Goal: Use online tool/utility: Use online tool/utility

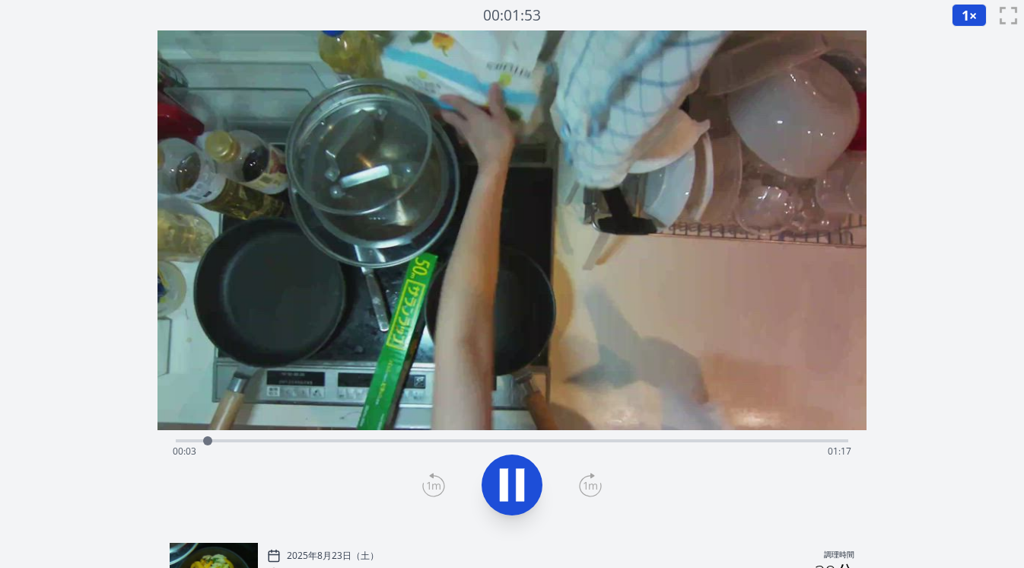
click at [649, 436] on div "経過時間: 00:03 残り時間: 01:17" at bounding box center [512, 439] width 673 height 18
click at [630, 439] on div "経過時間: 00:57 残り時間: 00:23" at bounding box center [513, 451] width 680 height 24
click at [610, 439] on div "経過時間: 00:54 残り時間: 00:26" at bounding box center [513, 451] width 680 height 24
click at [584, 435] on div "経過時間: 00:52 残り時間: 00:29" at bounding box center [512, 439] width 673 height 18
click at [543, 438] on div "経過時間: 00:55 残り時間: 00:25" at bounding box center [512, 439] width 673 height 18
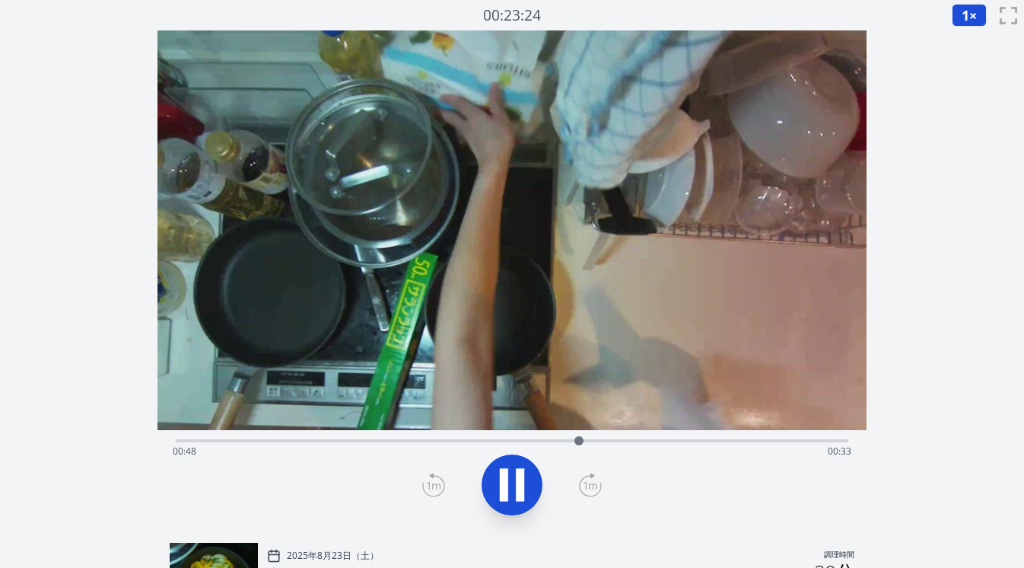
click at [505, 484] on icon at bounding box center [504, 484] width 8 height 33
click at [432, 483] on icon at bounding box center [433, 485] width 23 height 24
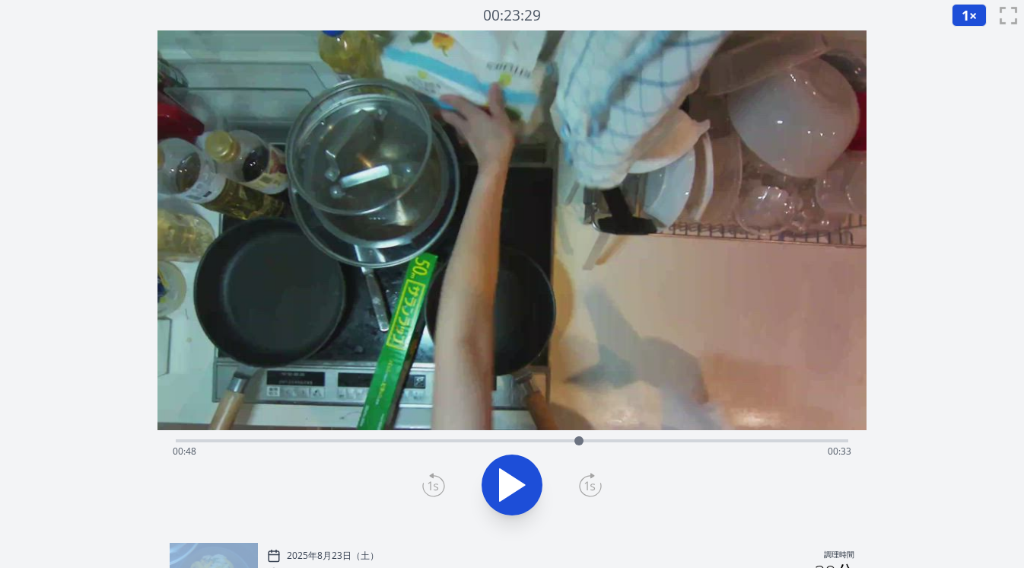
click at [432, 483] on icon at bounding box center [433, 485] width 23 height 24
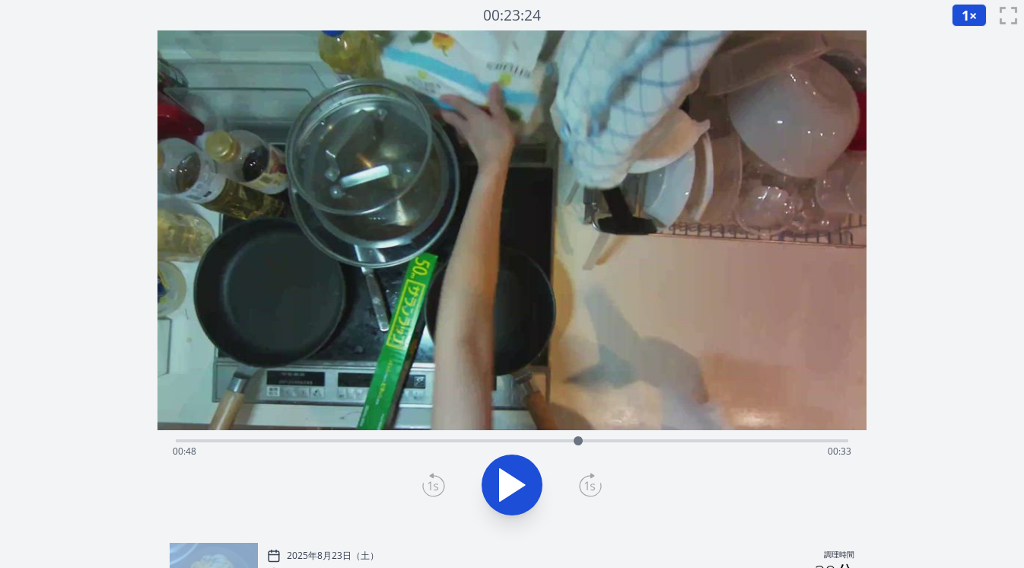
click at [432, 483] on icon at bounding box center [433, 485] width 23 height 24
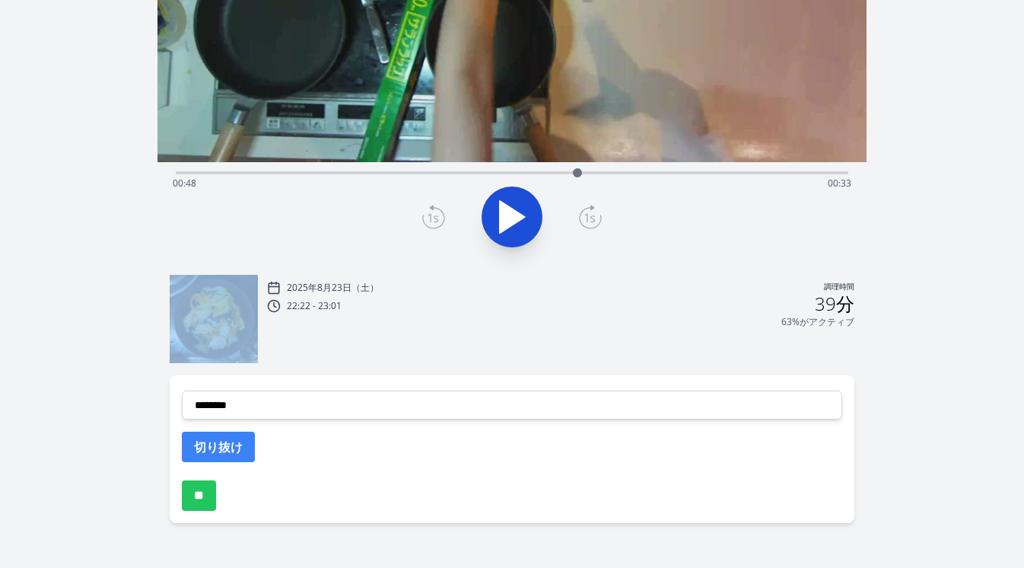
scroll to position [286, 0]
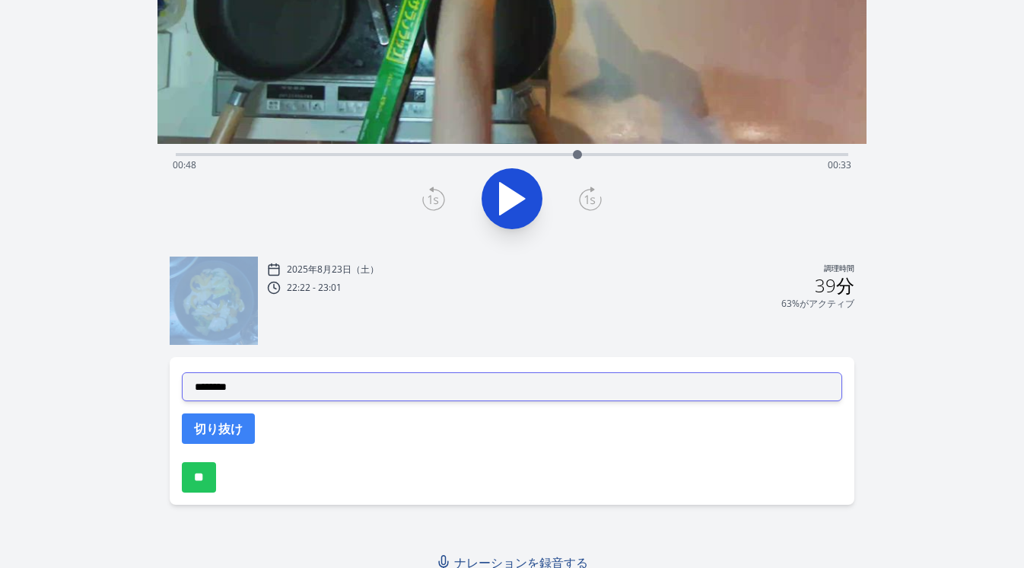
click at [433, 383] on select "**********" at bounding box center [512, 386] width 661 height 29
select select "**********"
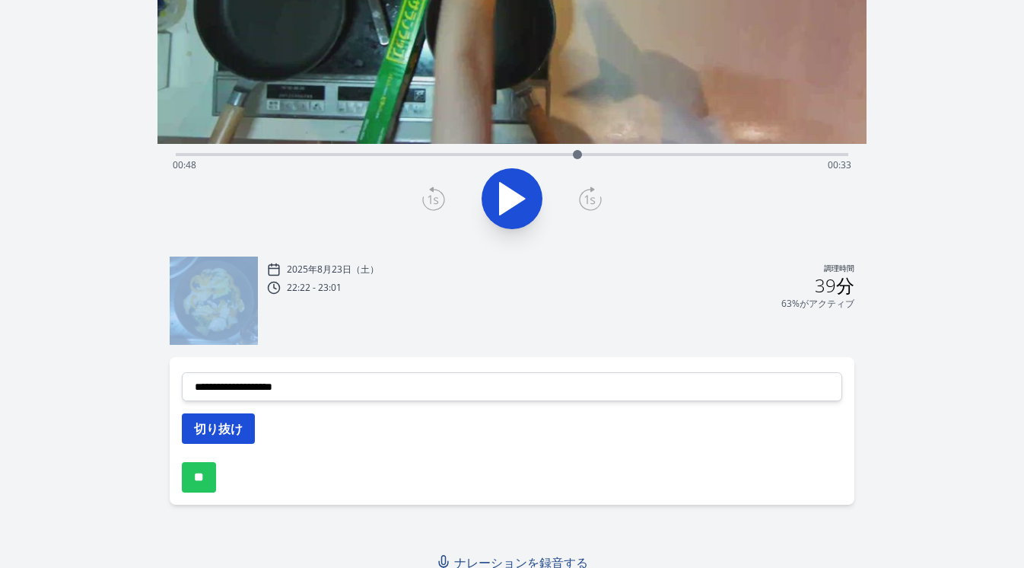
click at [244, 432] on button "切り抜け" at bounding box center [218, 428] width 73 height 30
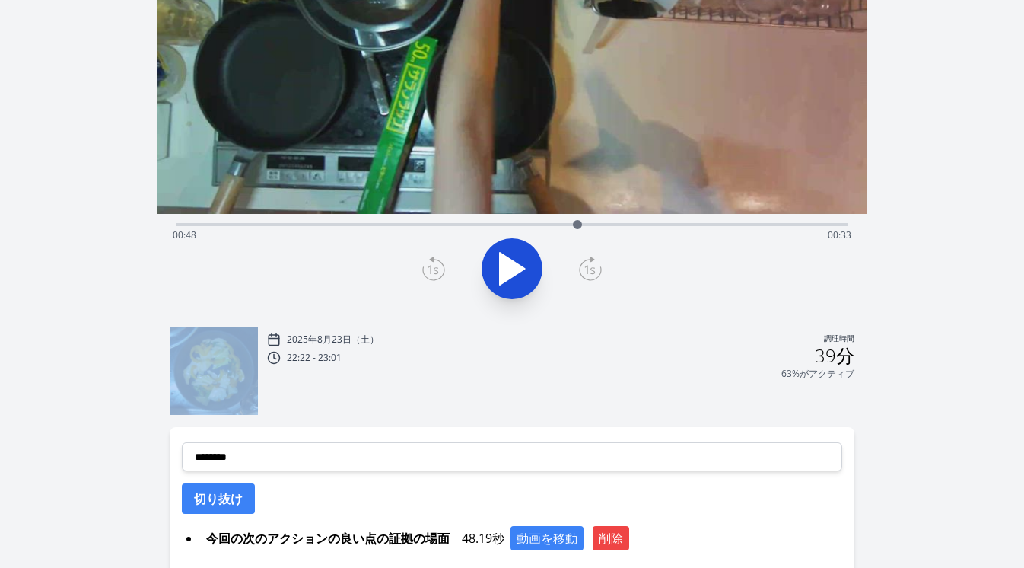
scroll to position [208, 0]
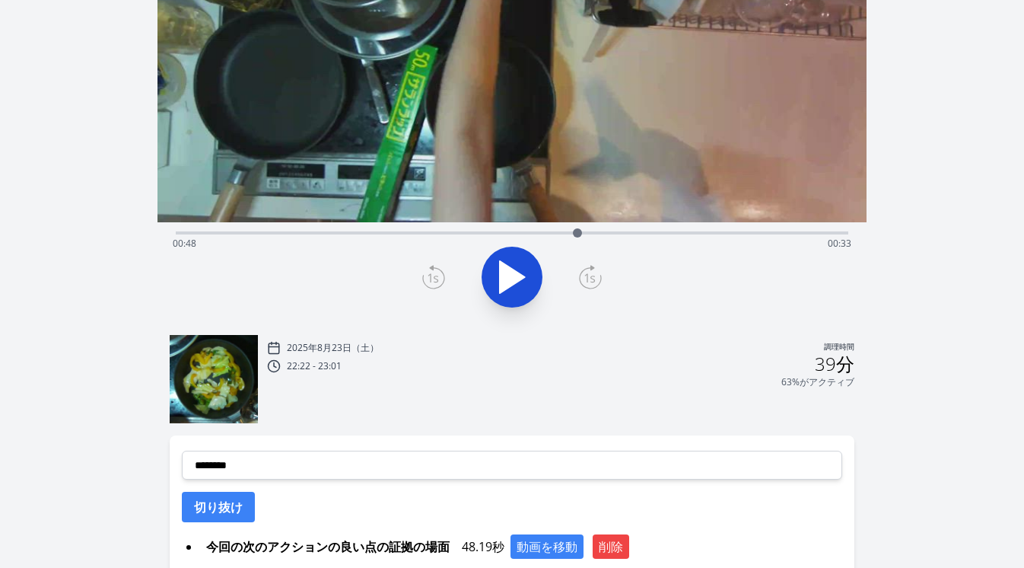
click at [280, 233] on div "経過時間: 00:48 残り時間: 00:33" at bounding box center [513, 243] width 680 height 24
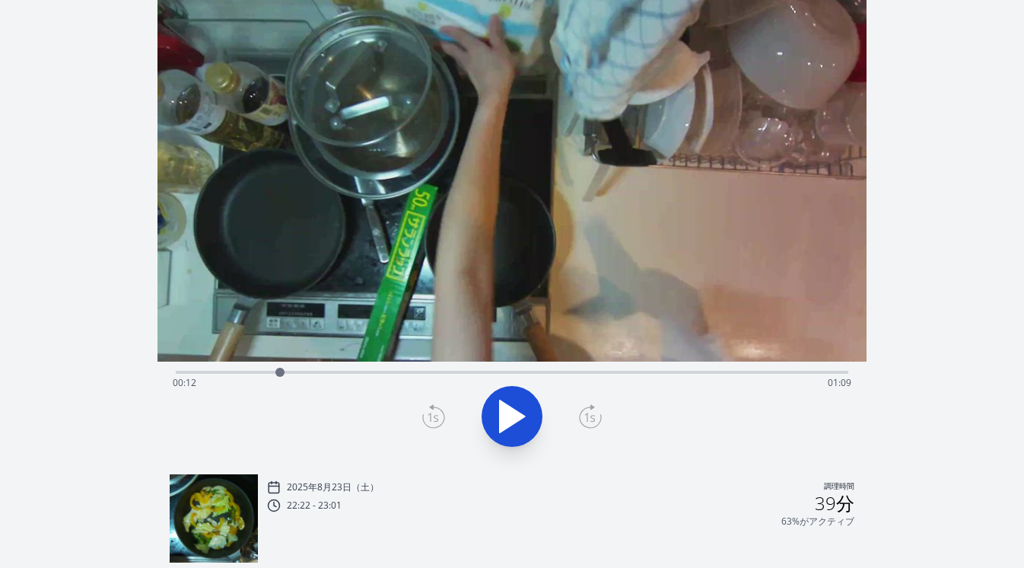
scroll to position [40, 0]
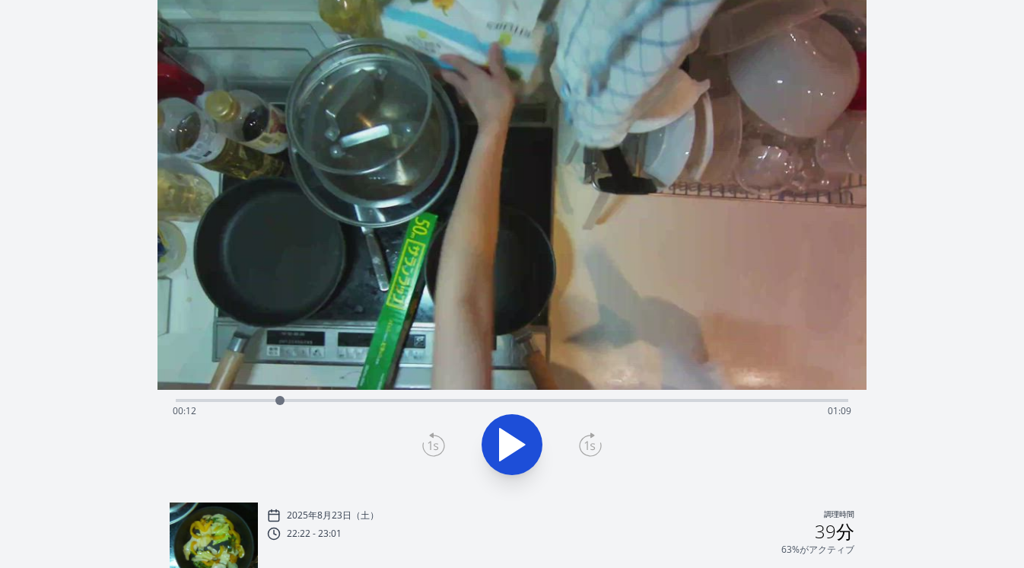
click at [84, 310] on div "録音を破棄しますか? 一度破棄すると回復できなくなります。 キャンセル 記録を破棄 00:06:04 1 × 0.25× 0.5× 1× 1.5倍 2× fu…" at bounding box center [512, 410] width 1024 height 900
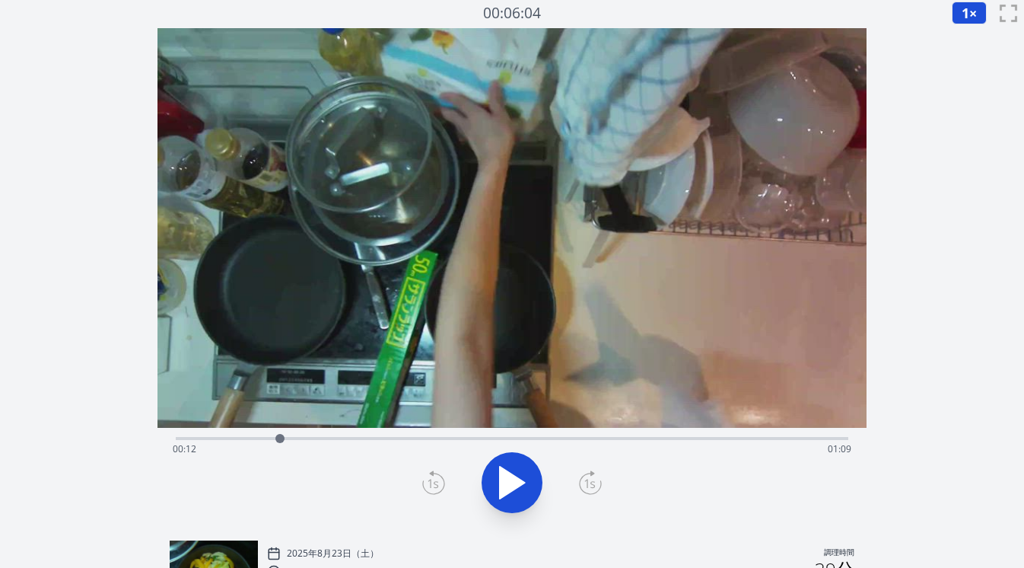
scroll to position [0, 0]
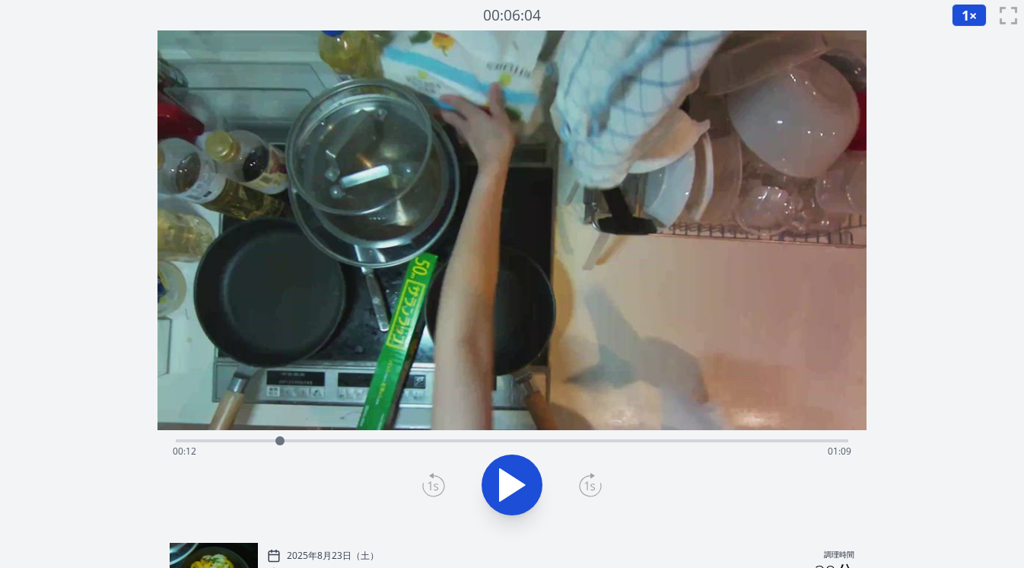
click at [234, 439] on div "経過時間: 00:12 残り時間: 01:09" at bounding box center [513, 451] width 680 height 24
click at [262, 443] on div "経過時間: 00:07 残り時間: 01:14" at bounding box center [513, 451] width 680 height 24
click at [275, 443] on div "経過時間: 00:10 残り時間: 01:11" at bounding box center [513, 451] width 680 height 24
click at [293, 444] on div "経過時間: 00:11 残り時間: 01:09" at bounding box center [513, 451] width 680 height 24
click at [304, 441] on div "経過時間: 00:14 残り時間: 01:07" at bounding box center [513, 451] width 680 height 24
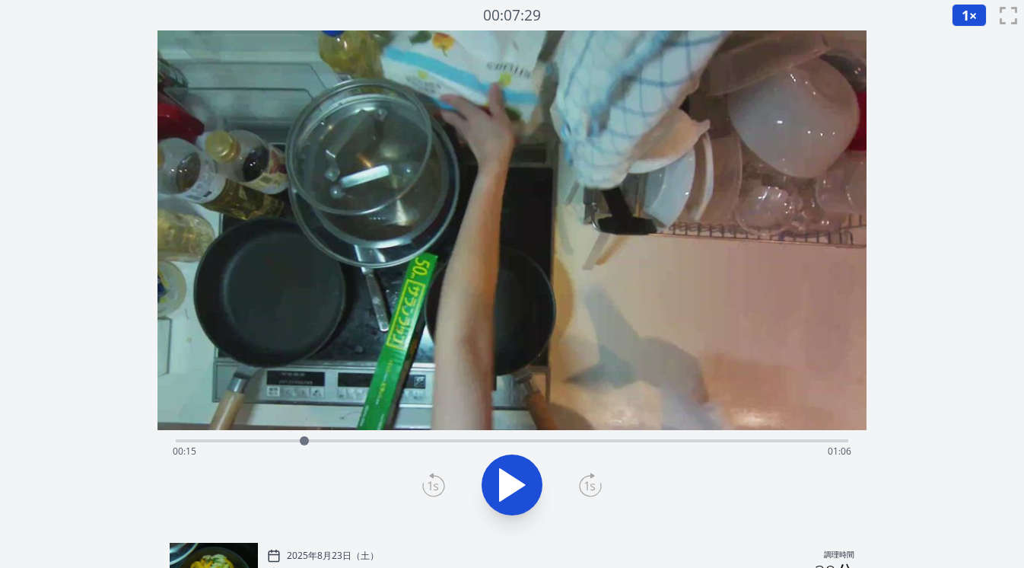
click at [325, 441] on div "経過時間: 00:15 残り時間: 01:06" at bounding box center [513, 451] width 680 height 24
click at [347, 441] on div "経過時間: 00:17 残り時間: 01:03" at bounding box center [513, 451] width 680 height 24
click at [366, 441] on div "経過時間: 00:20 残り時間: 01:01" at bounding box center [513, 451] width 680 height 24
click at [385, 441] on div "経過時間: 00:22 残り時間: 00:58" at bounding box center [513, 451] width 680 height 24
click at [406, 440] on div "経過時間: 00:25 残り時間: 00:56" at bounding box center [513, 451] width 680 height 24
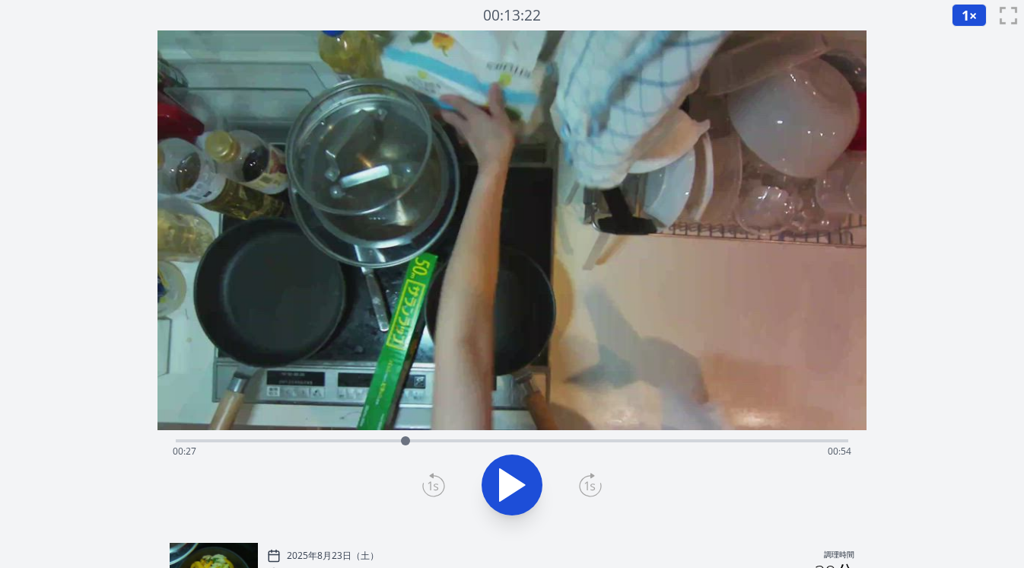
click at [417, 438] on div "経過時間: 00:27 残り時間: 00:54" at bounding box center [512, 439] width 673 height 18
click at [434, 438] on div "経過時間: 00:28 残り時間: 00:52" at bounding box center [512, 439] width 673 height 18
click at [454, 439] on div "経過時間: 00:31 残り時間: 00:50" at bounding box center [513, 451] width 680 height 24
click at [465, 441] on div at bounding box center [454, 440] width 23 height 23
click at [476, 443] on div "経過時間: 00:34 残り時間: 00:47" at bounding box center [513, 451] width 680 height 24
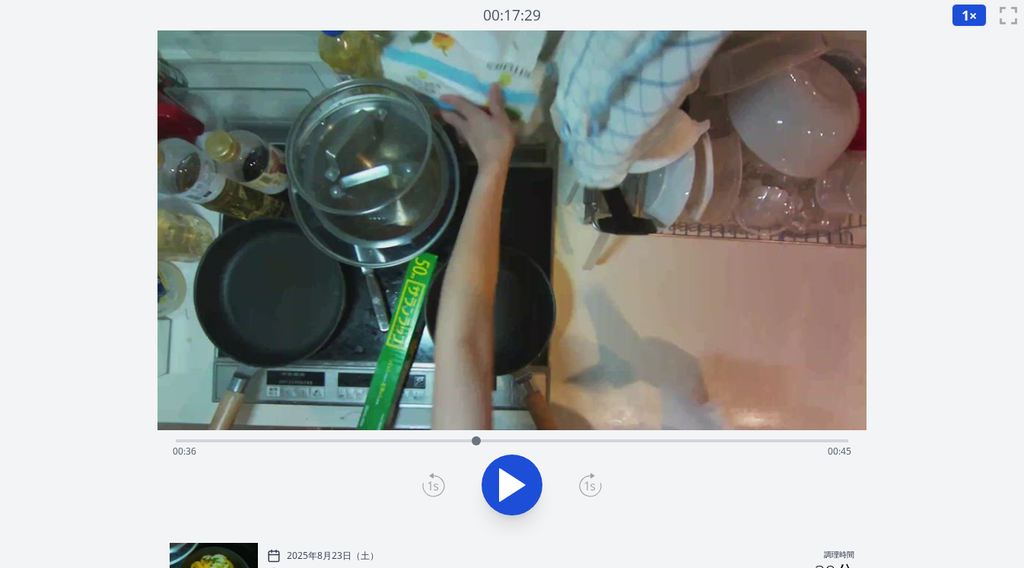
click at [493, 439] on div "経過時間: 00:36 残り時間: 00:45" at bounding box center [513, 451] width 680 height 24
click at [501, 441] on div at bounding box center [493, 440] width 23 height 23
click at [506, 441] on div at bounding box center [501, 440] width 23 height 23
click at [513, 441] on div at bounding box center [506, 440] width 23 height 23
click at [440, 484] on icon at bounding box center [433, 485] width 23 height 24
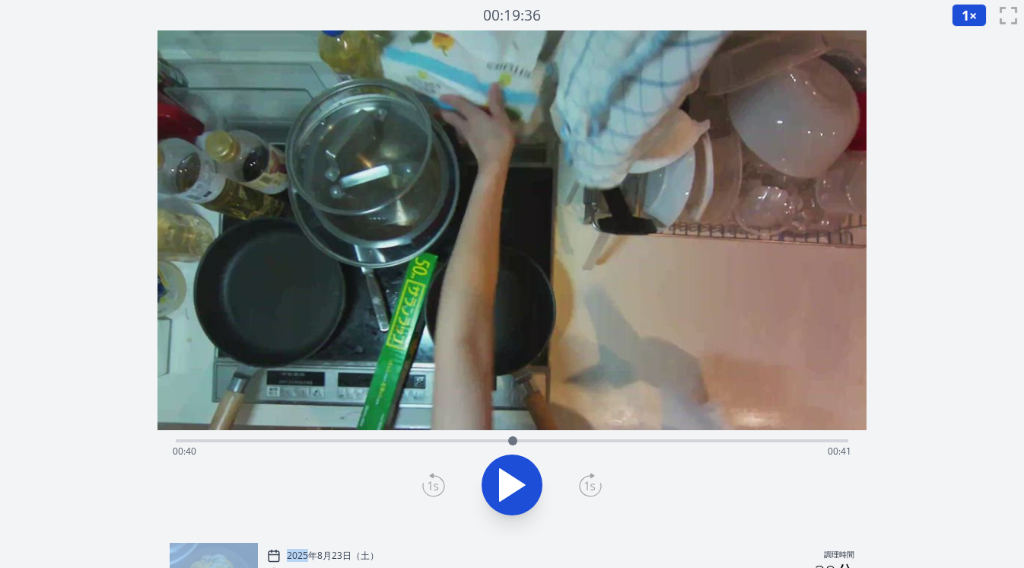
click at [440, 484] on icon at bounding box center [433, 485] width 23 height 24
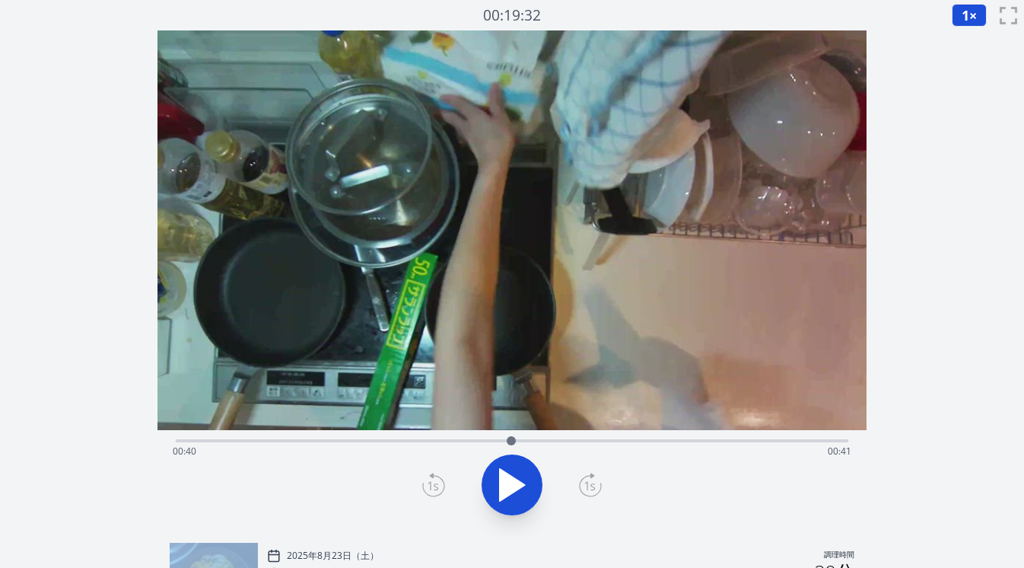
click at [440, 484] on icon at bounding box center [433, 485] width 23 height 24
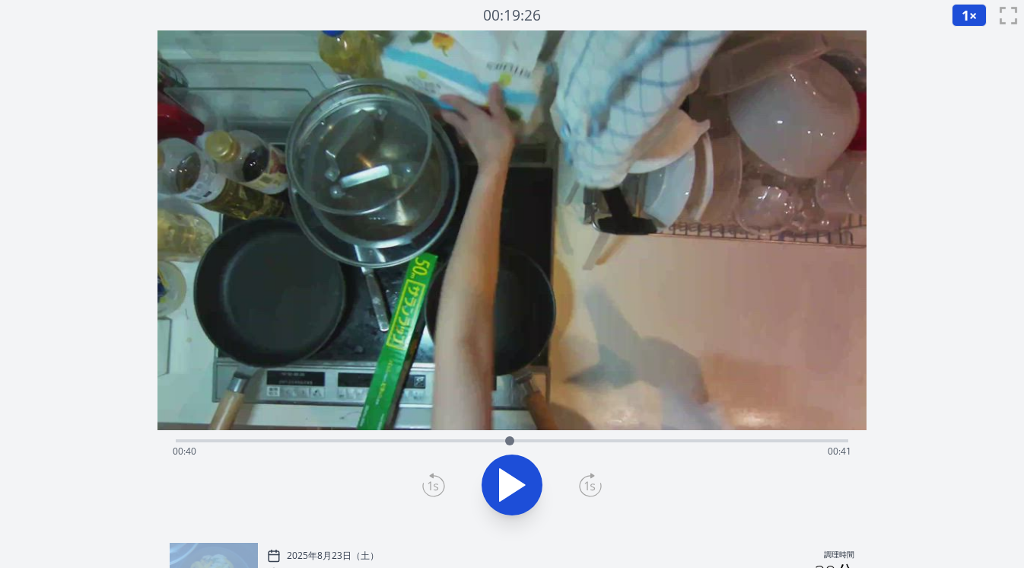
click at [440, 484] on icon at bounding box center [433, 485] width 23 height 24
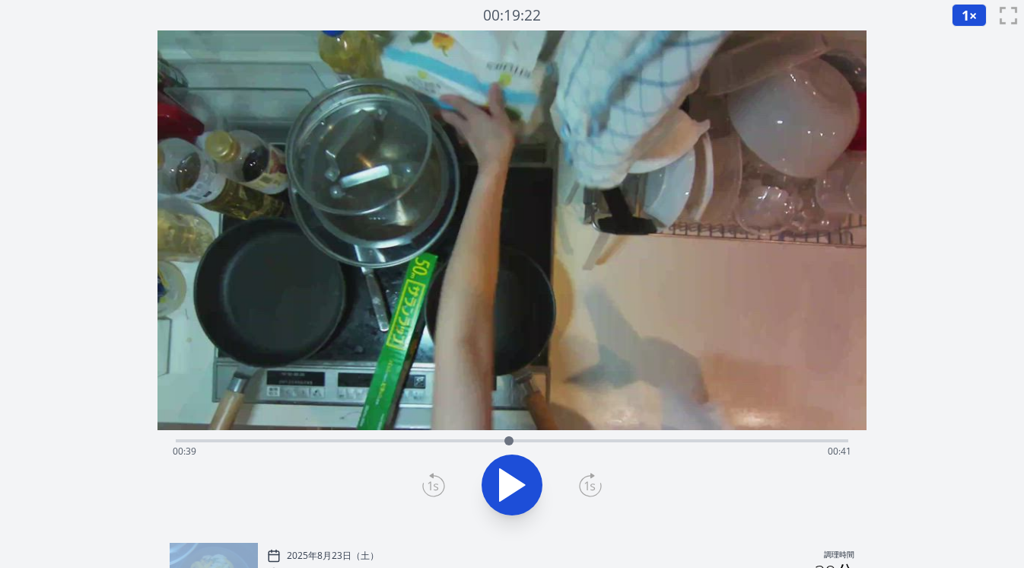
click at [440, 484] on icon at bounding box center [433, 485] width 23 height 24
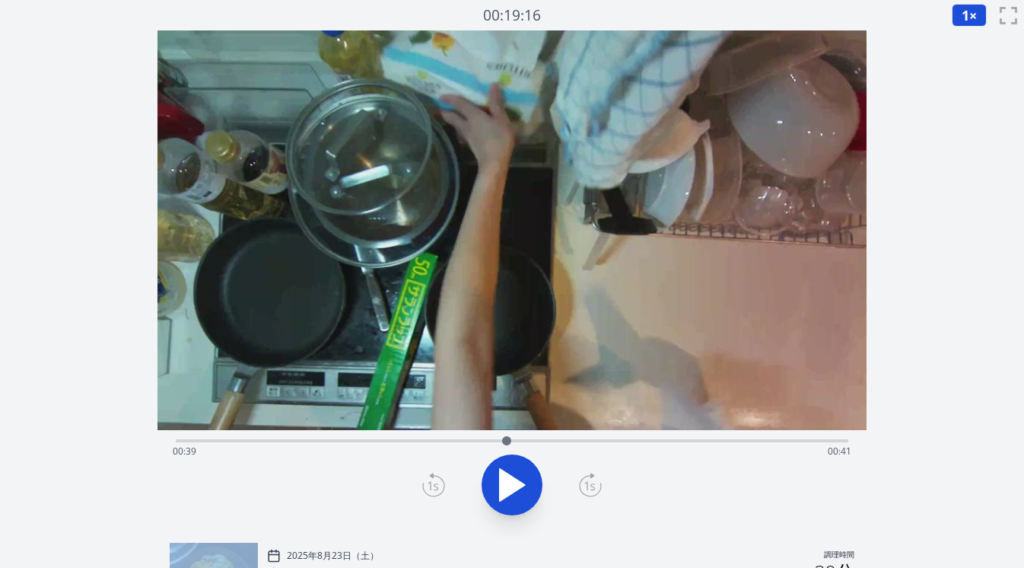
click at [440, 484] on icon at bounding box center [433, 485] width 23 height 24
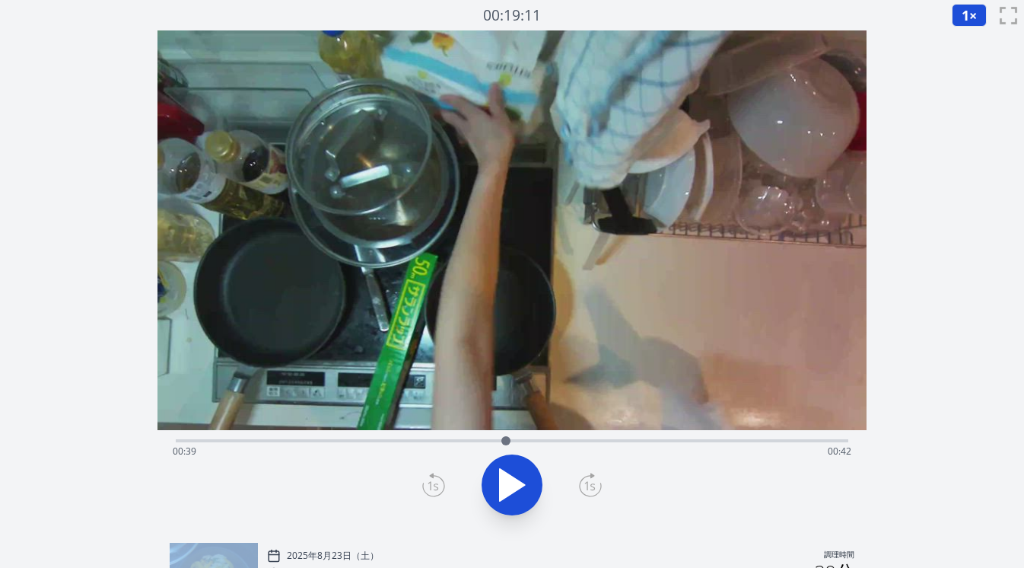
click at [440, 484] on icon at bounding box center [433, 485] width 23 height 24
click at [593, 486] on icon at bounding box center [590, 485] width 11 height 9
click at [600, 487] on icon at bounding box center [590, 485] width 21 height 21
click at [434, 486] on icon at bounding box center [433, 485] width 23 height 24
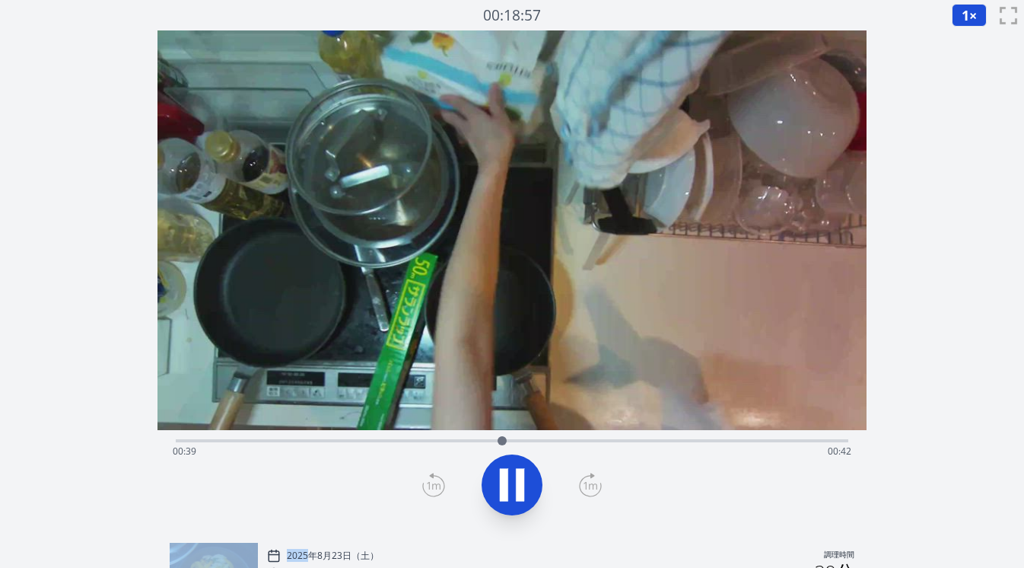
click at [434, 486] on icon at bounding box center [433, 485] width 23 height 24
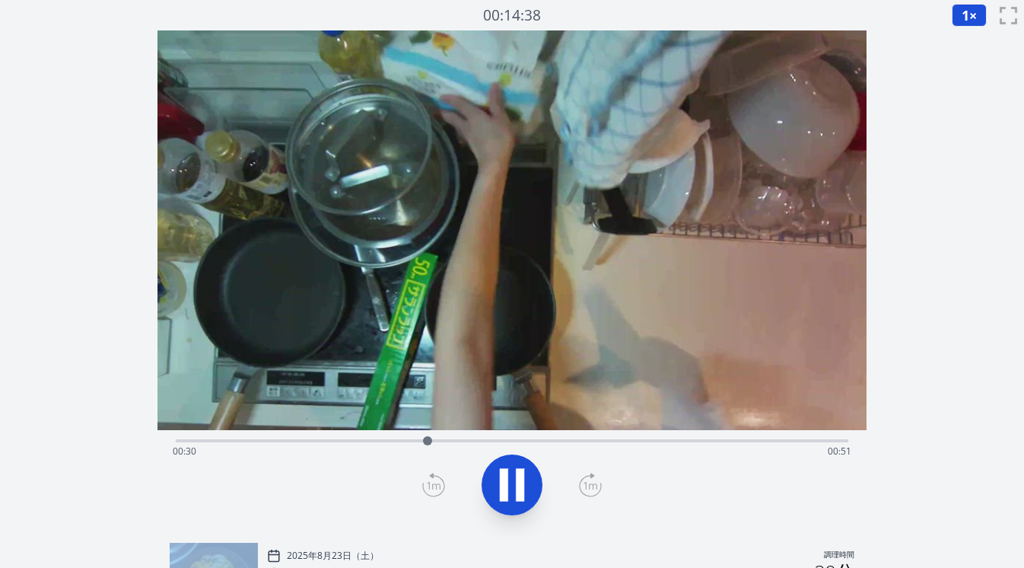
click at [434, 486] on icon at bounding box center [433, 485] width 23 height 24
click at [580, 482] on icon at bounding box center [590, 485] width 21 height 21
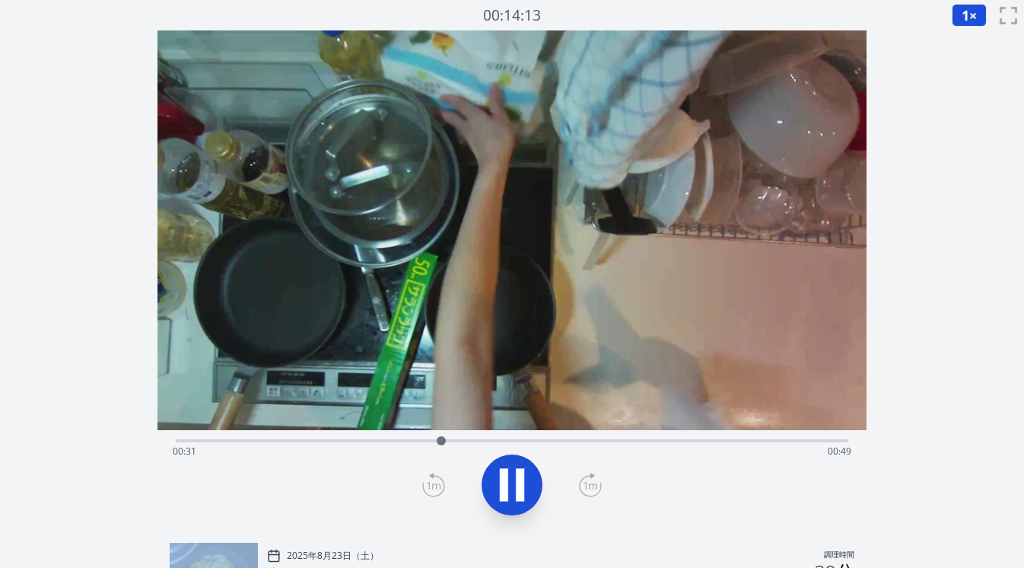
click at [580, 482] on icon at bounding box center [590, 485] width 21 height 21
click at [426, 479] on icon at bounding box center [433, 485] width 23 height 24
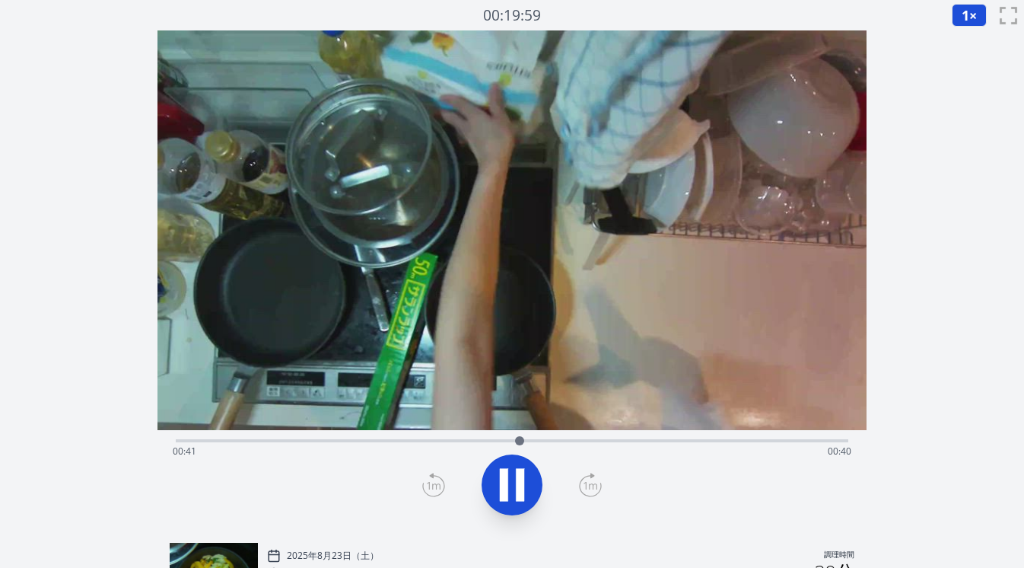
click at [491, 487] on icon at bounding box center [512, 484] width 43 height 43
click at [430, 485] on icon at bounding box center [433, 485] width 23 height 24
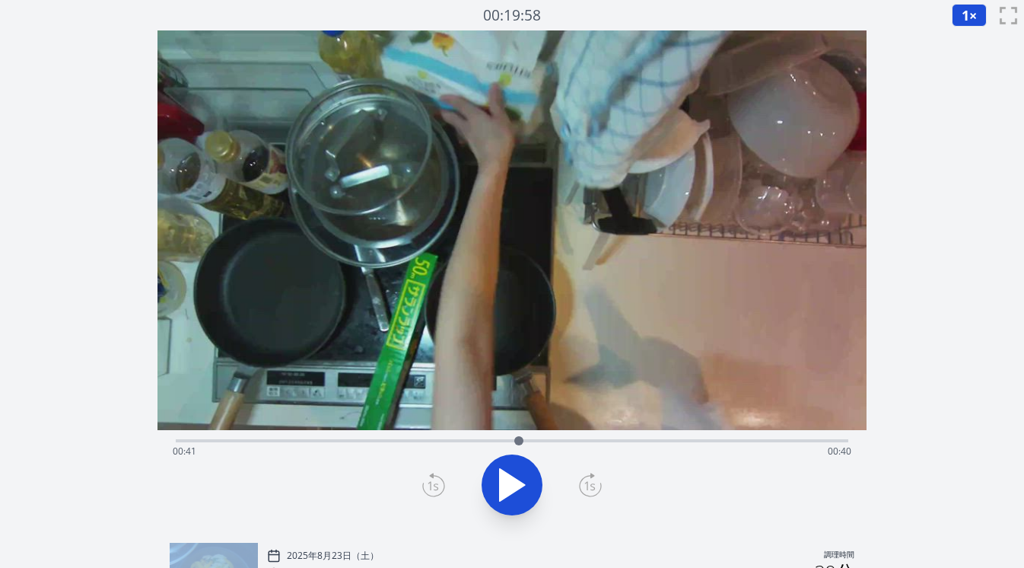
click at [430, 485] on icon at bounding box center [433, 485] width 23 height 24
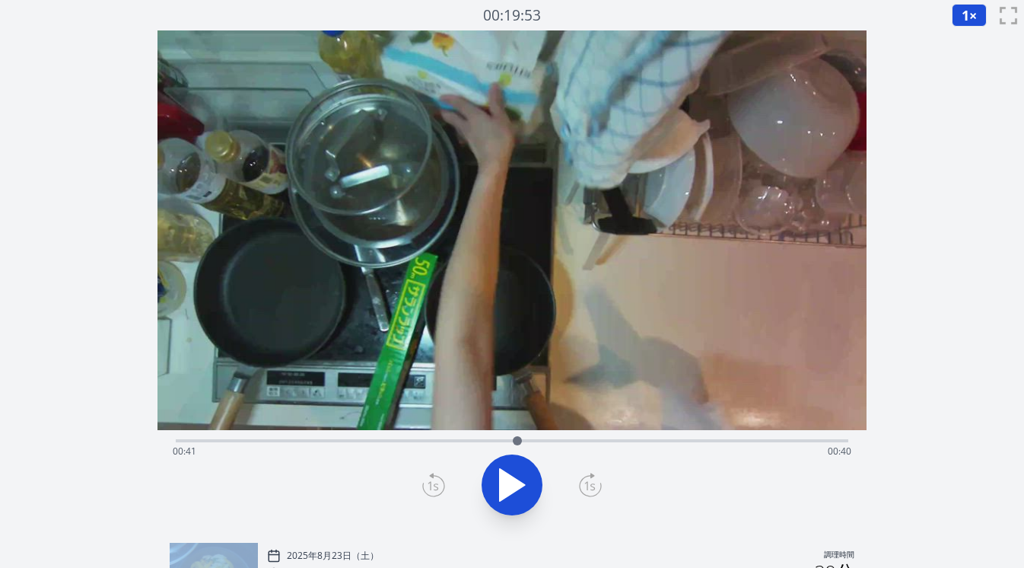
click at [430, 485] on icon at bounding box center [433, 485] width 23 height 24
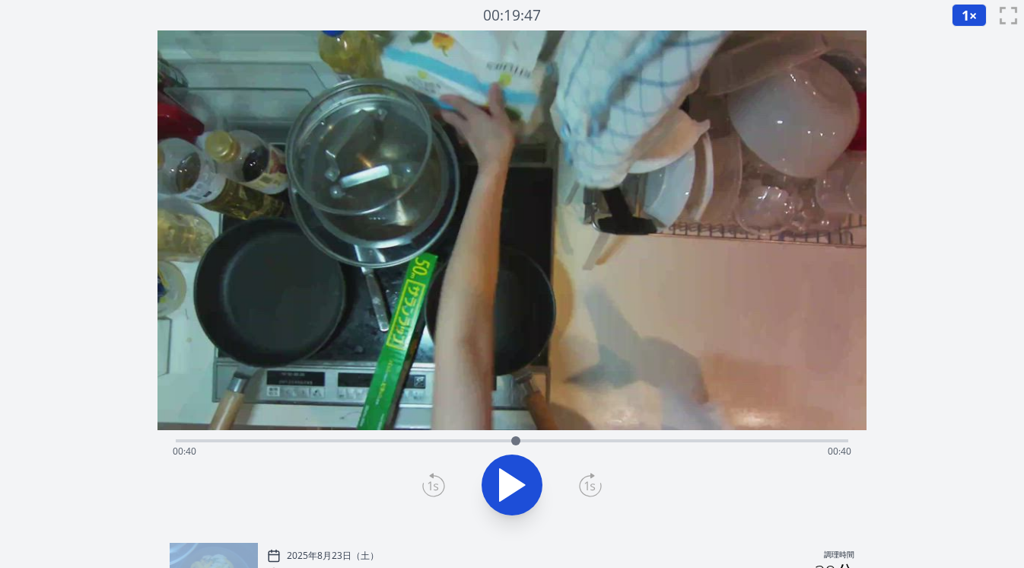
click at [430, 485] on icon at bounding box center [433, 485] width 23 height 24
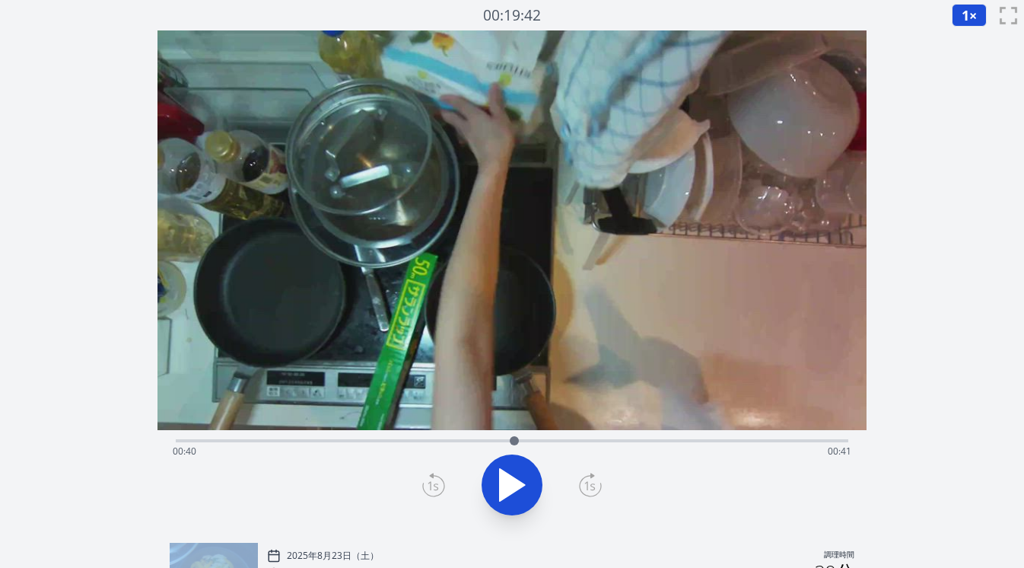
click at [430, 485] on icon at bounding box center [433, 485] width 23 height 24
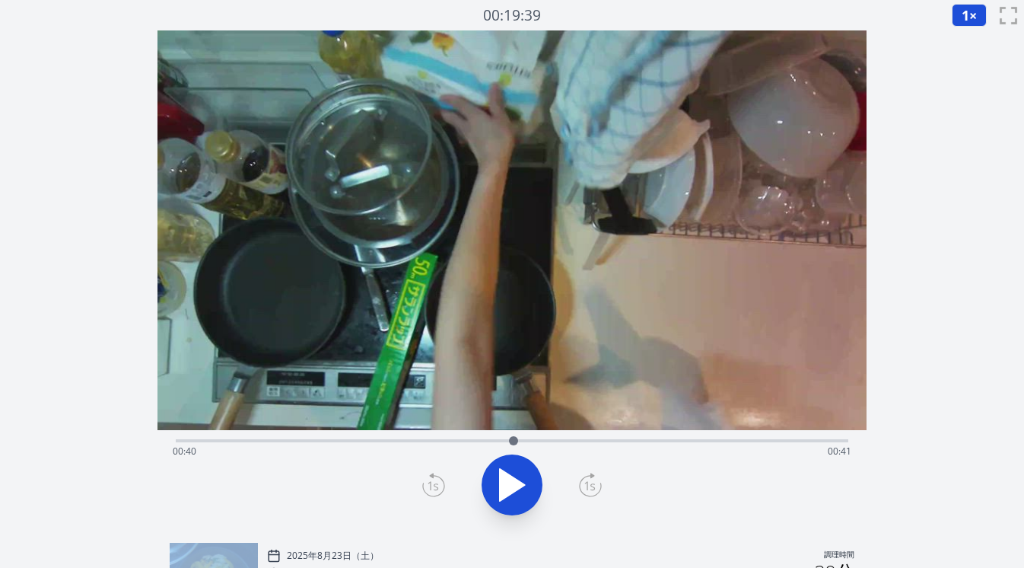
click at [430, 485] on icon at bounding box center [433, 485] width 23 height 24
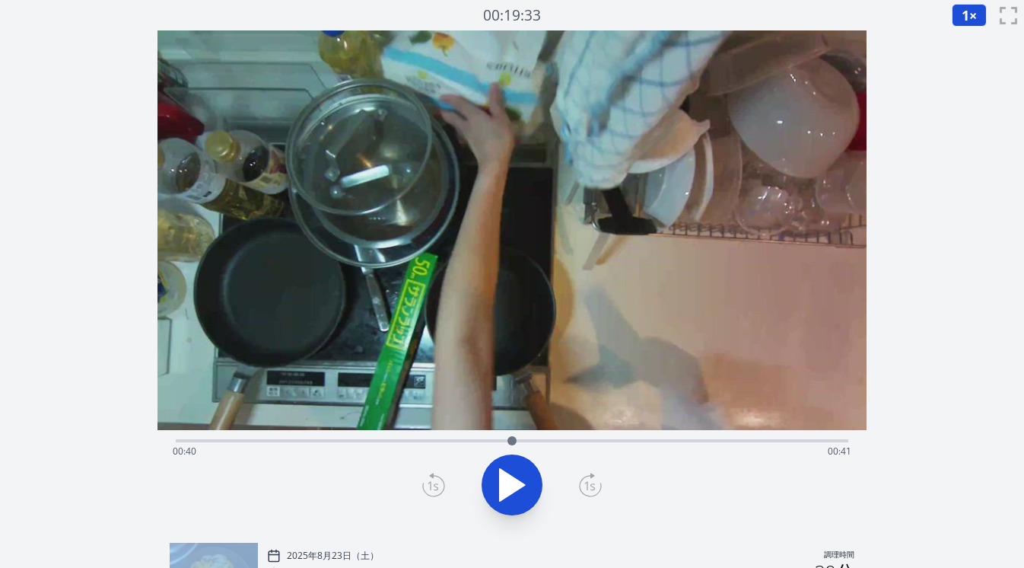
click at [430, 485] on icon at bounding box center [433, 485] width 23 height 24
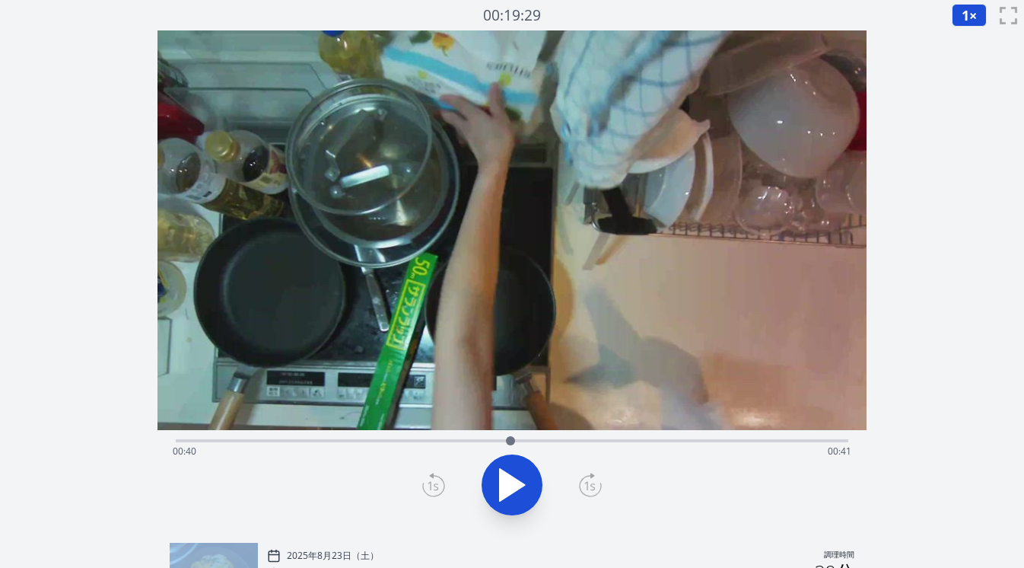
click at [430, 485] on icon at bounding box center [433, 485] width 23 height 24
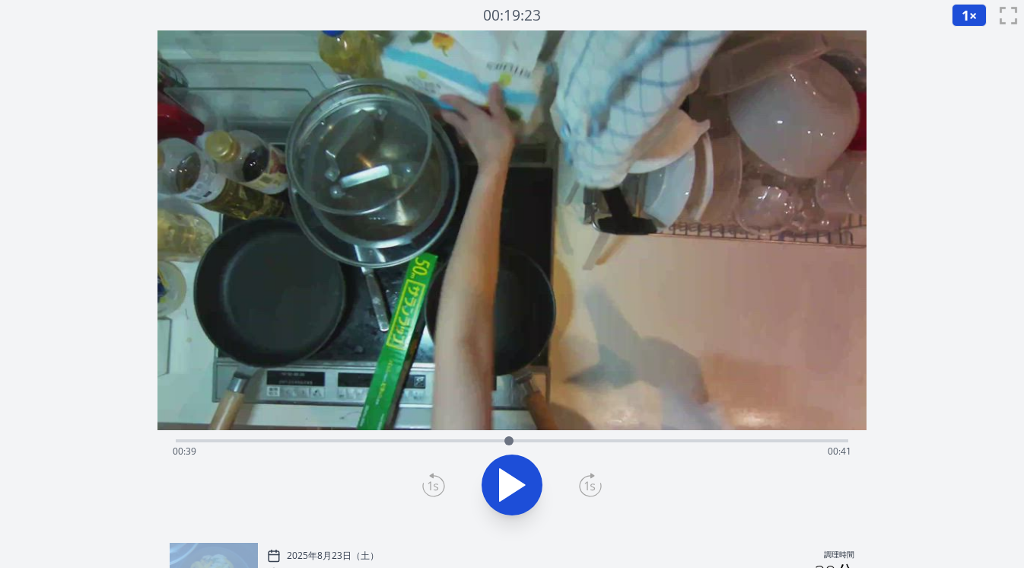
click at [430, 485] on icon at bounding box center [433, 485] width 23 height 24
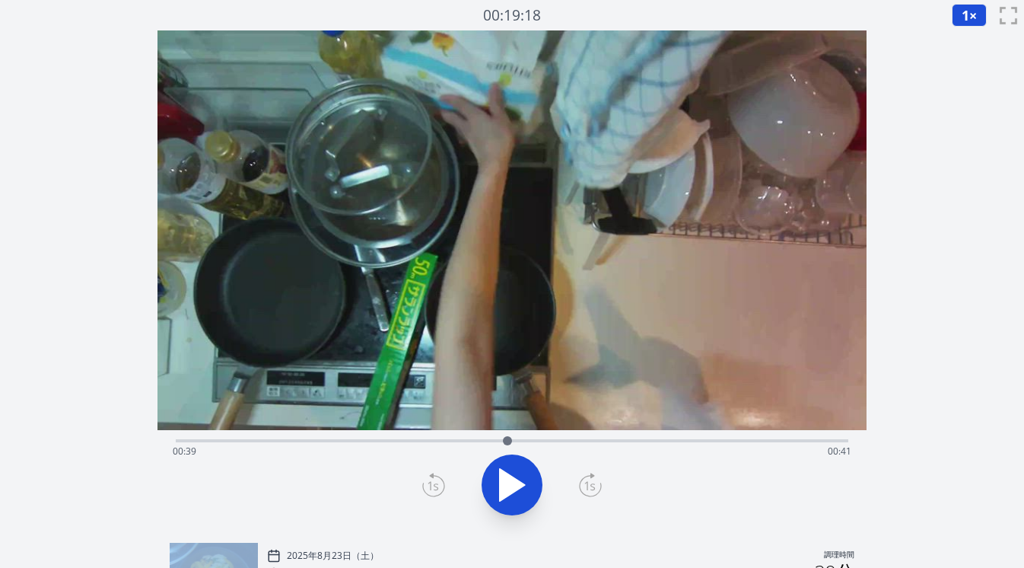
click at [430, 485] on icon at bounding box center [433, 485] width 23 height 24
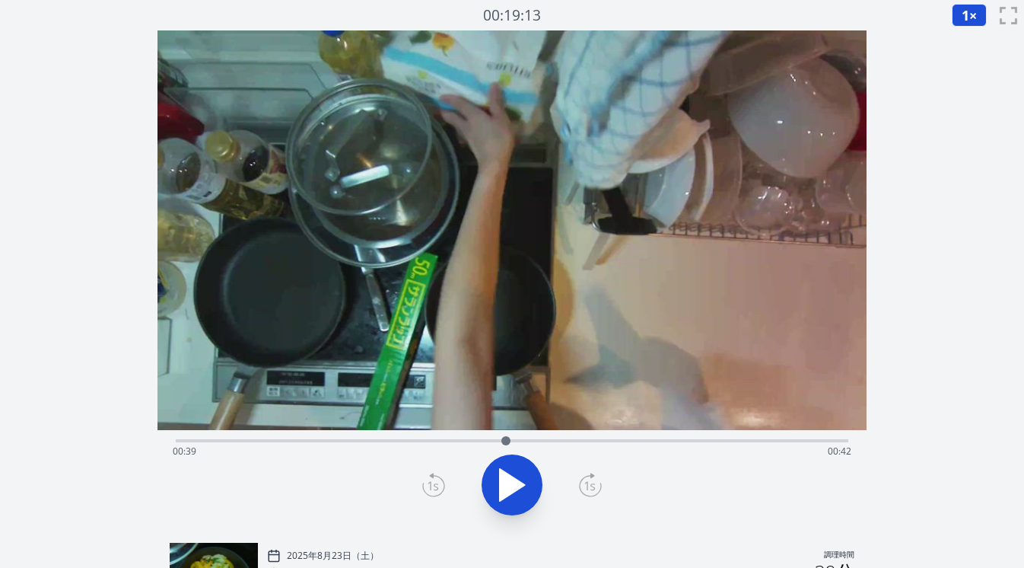
click at [430, 485] on icon at bounding box center [433, 485] width 23 height 24
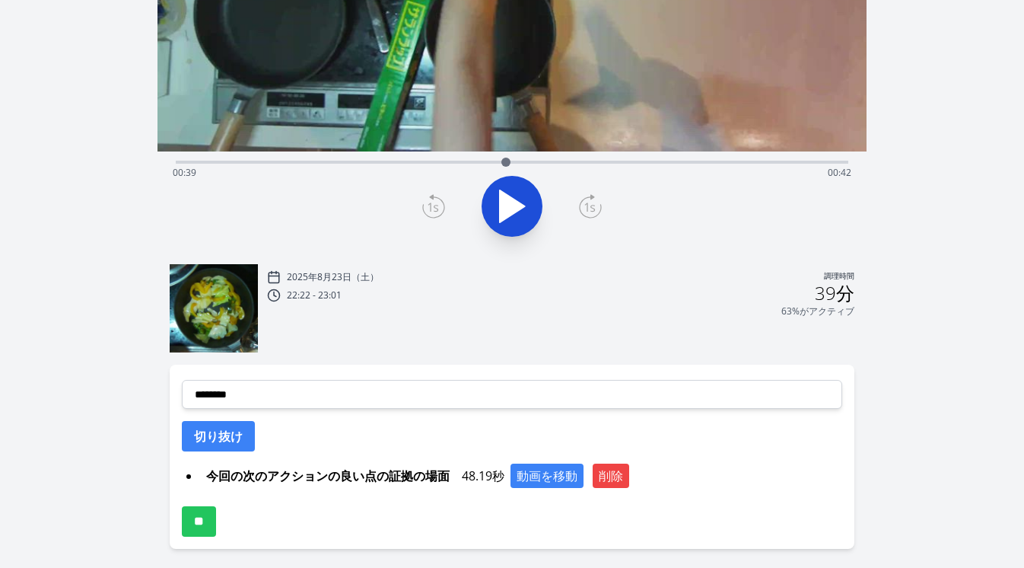
scroll to position [333, 0]
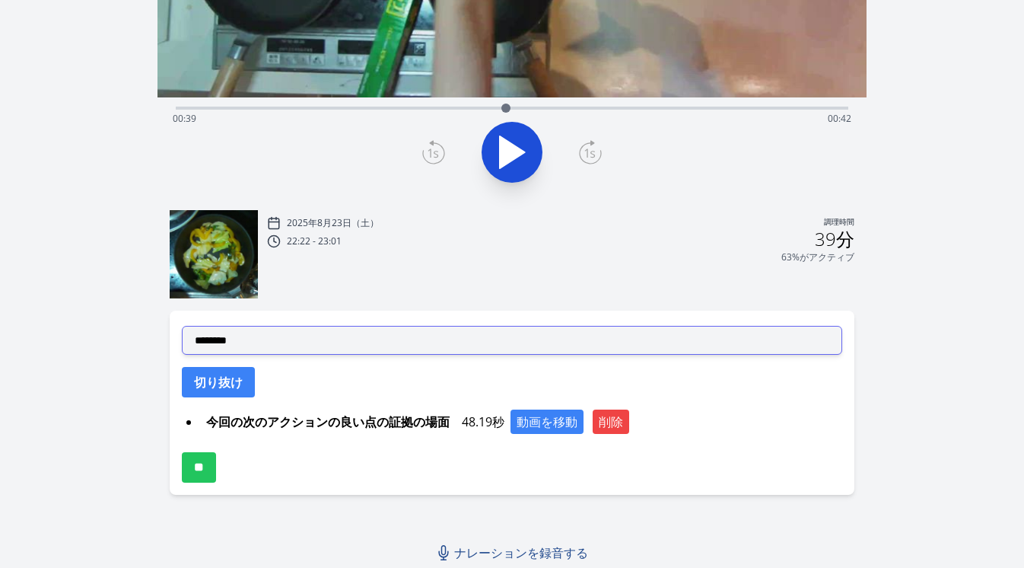
click at [419, 346] on select "**********" at bounding box center [512, 340] width 661 height 29
select select "**********"
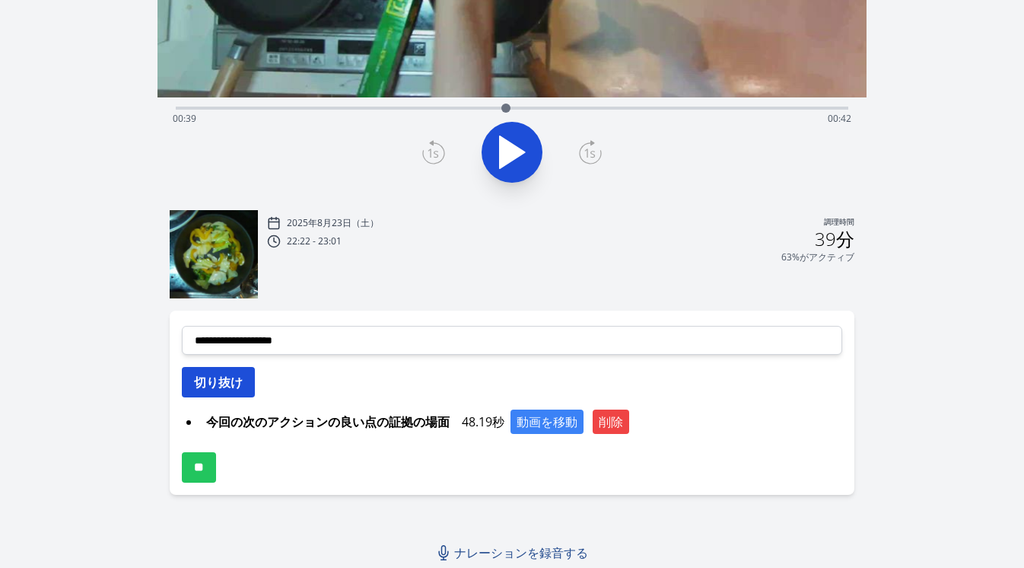
click at [240, 377] on font "切り抜け" at bounding box center [218, 382] width 49 height 17
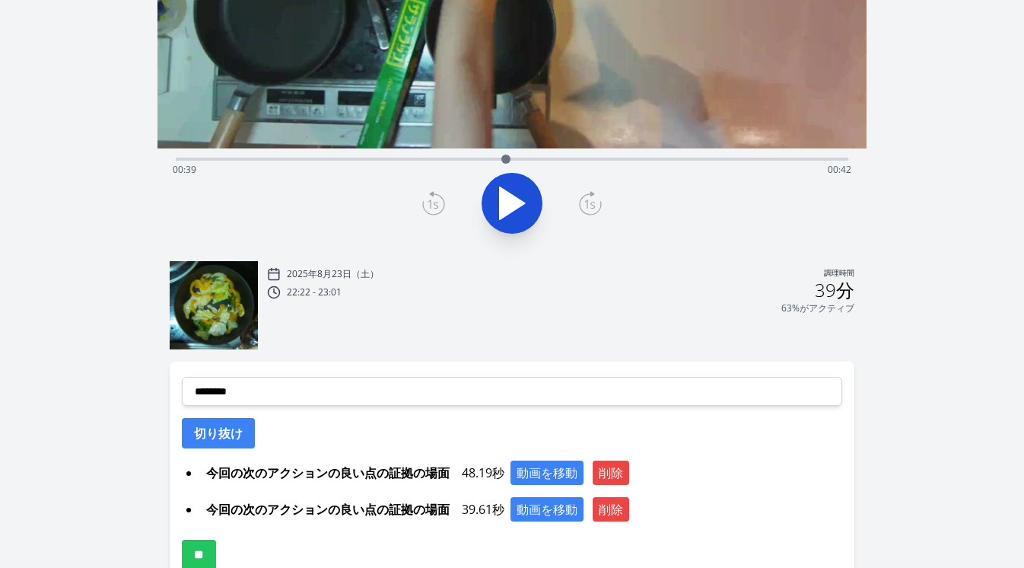
scroll to position [138, 0]
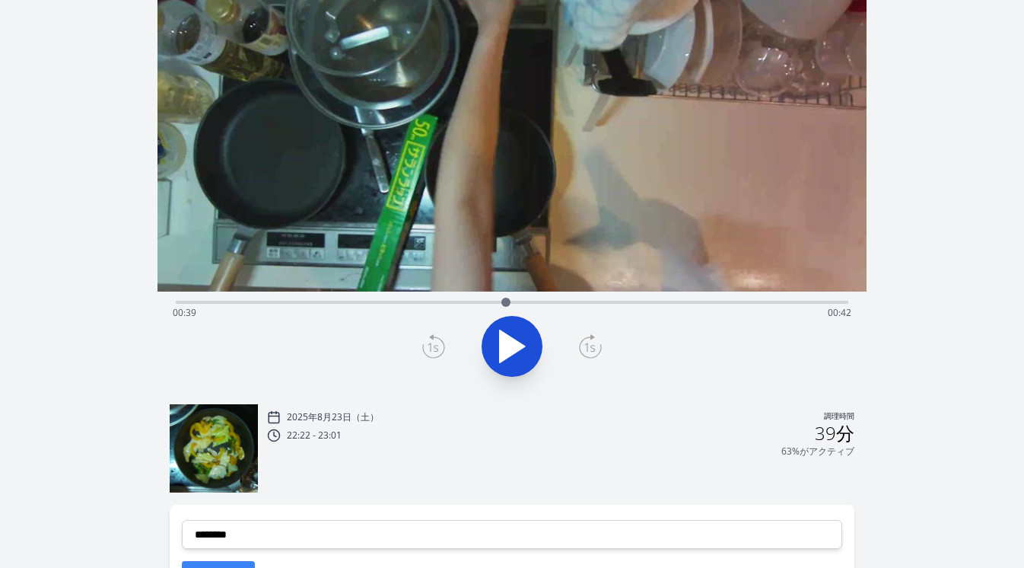
click at [453, 299] on div "経過時間: 00:39 残り時間: 00:42" at bounding box center [512, 300] width 673 height 18
click at [511, 346] on icon at bounding box center [512, 346] width 25 height 32
click at [511, 346] on icon at bounding box center [512, 346] width 43 height 43
click at [438, 350] on icon at bounding box center [433, 346] width 23 height 24
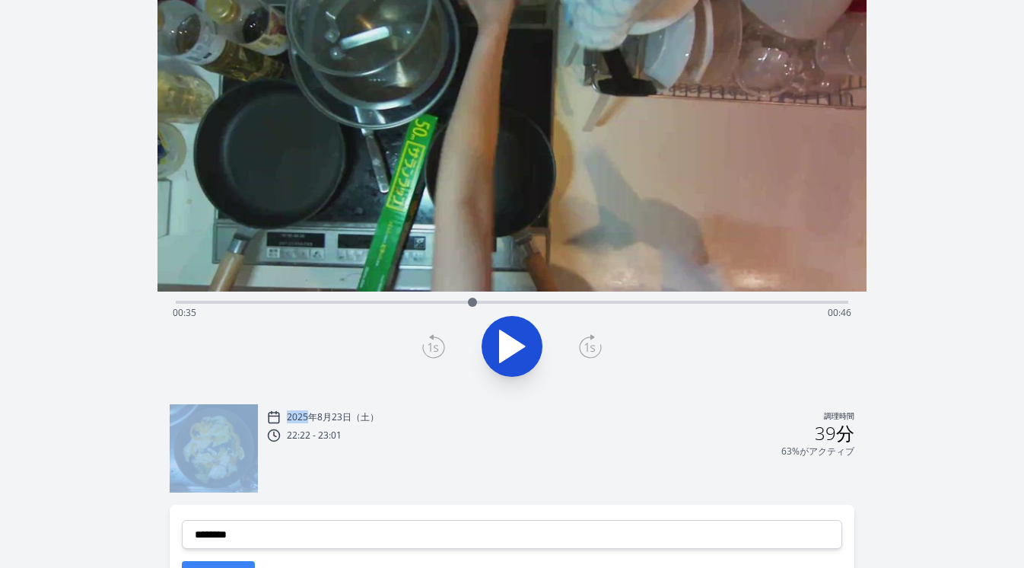
click at [438, 350] on icon at bounding box center [433, 346] width 23 height 24
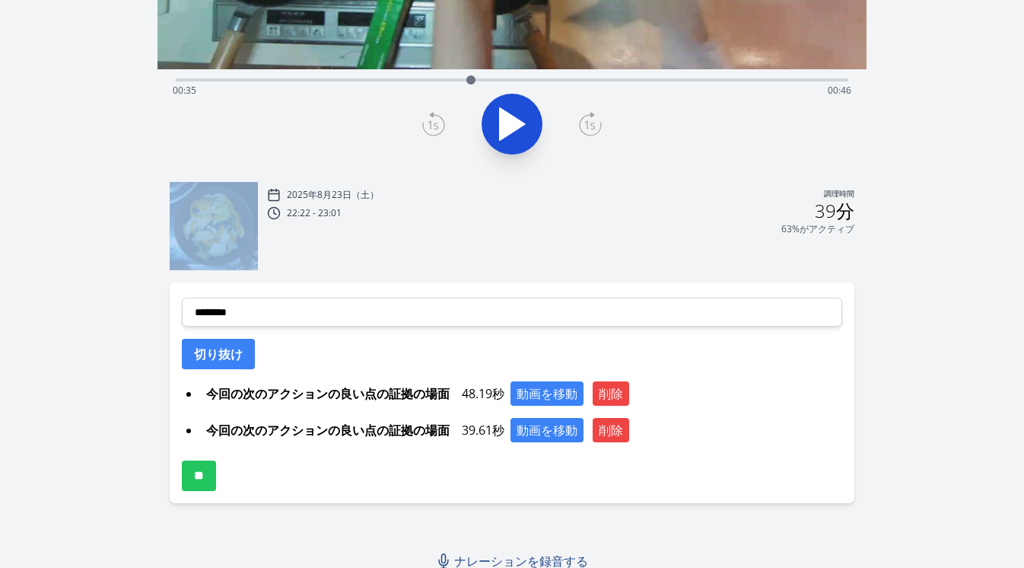
scroll to position [366, 0]
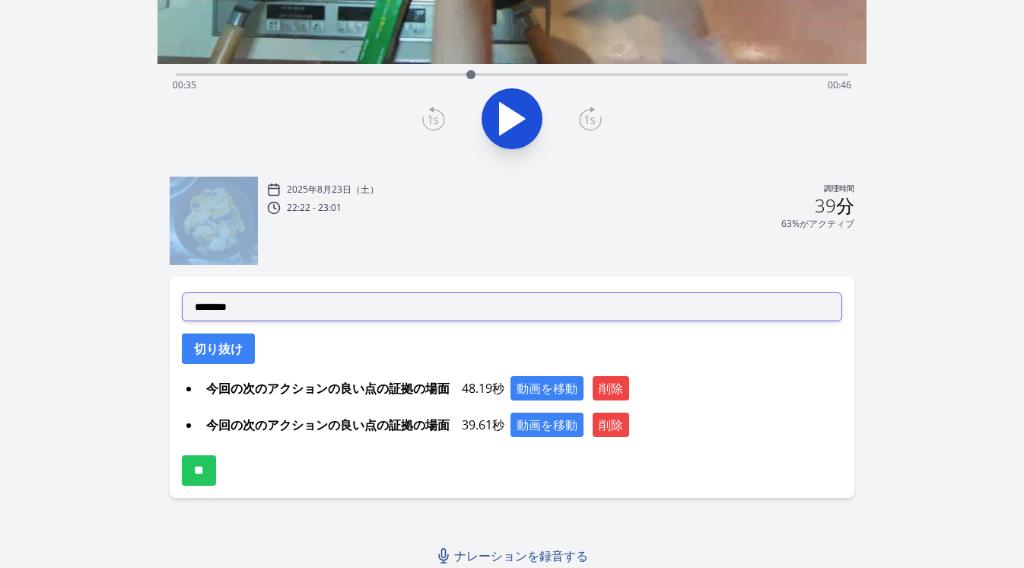
click at [342, 306] on select "**********" at bounding box center [512, 306] width 661 height 29
select select "**********"
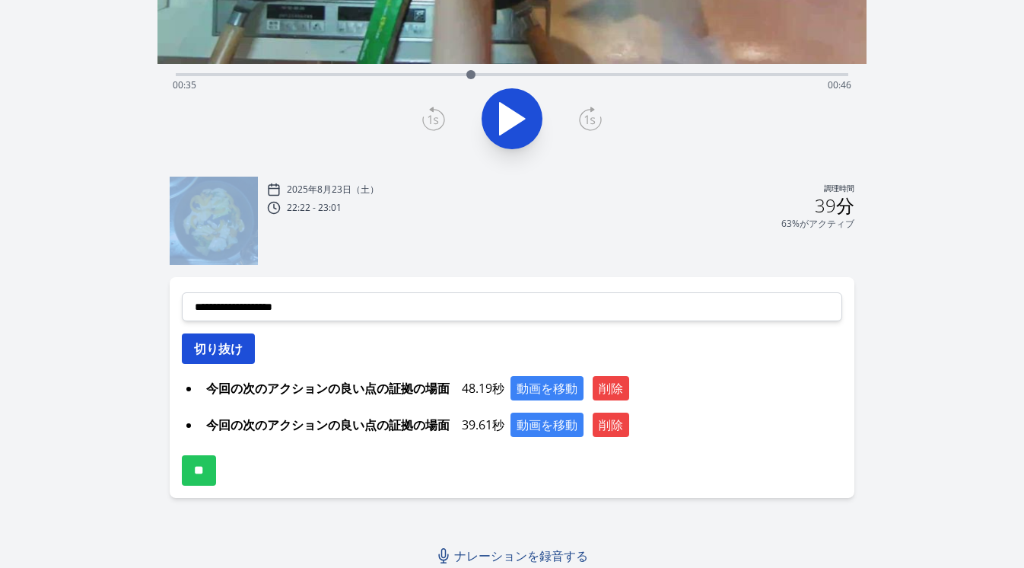
click at [243, 354] on button "切り抜け" at bounding box center [218, 348] width 73 height 30
select select
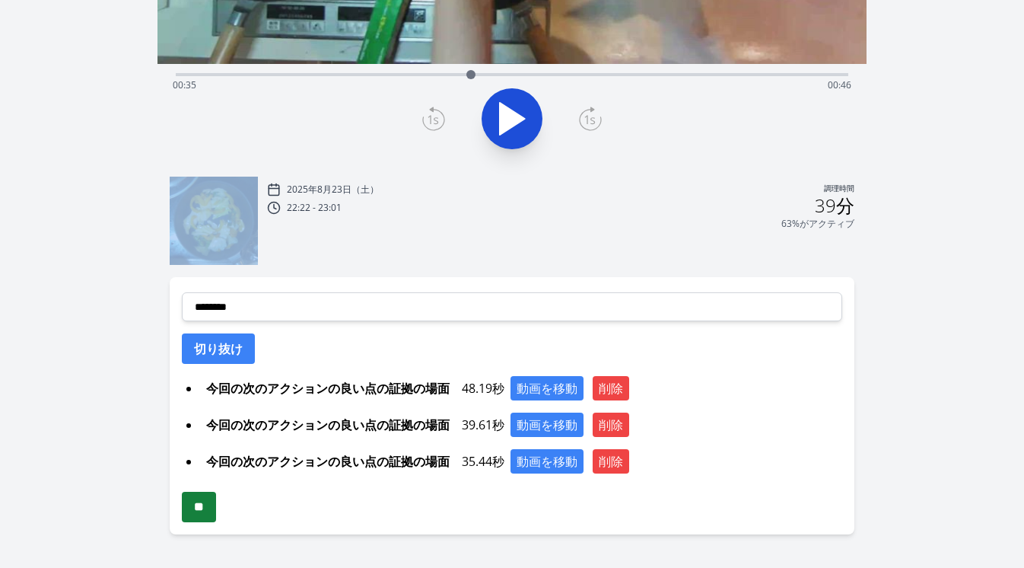
click at [208, 508] on input "**" at bounding box center [199, 507] width 34 height 30
